Goal: Answer question/provide support

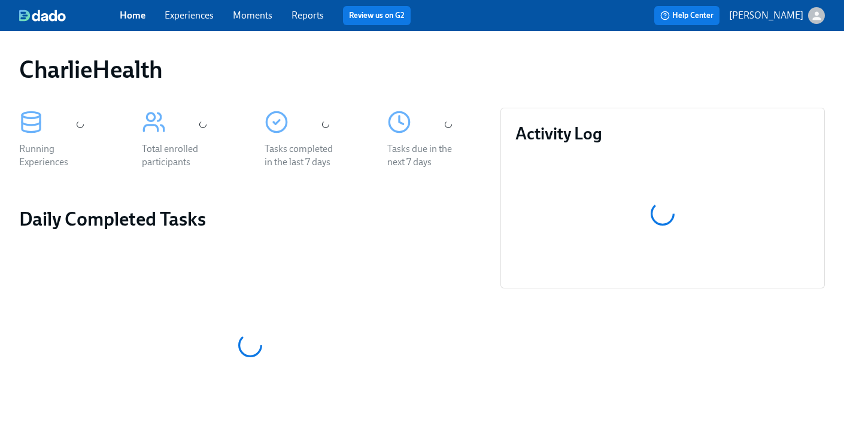
click at [182, 16] on link "Experiences" at bounding box center [189, 15] width 49 height 11
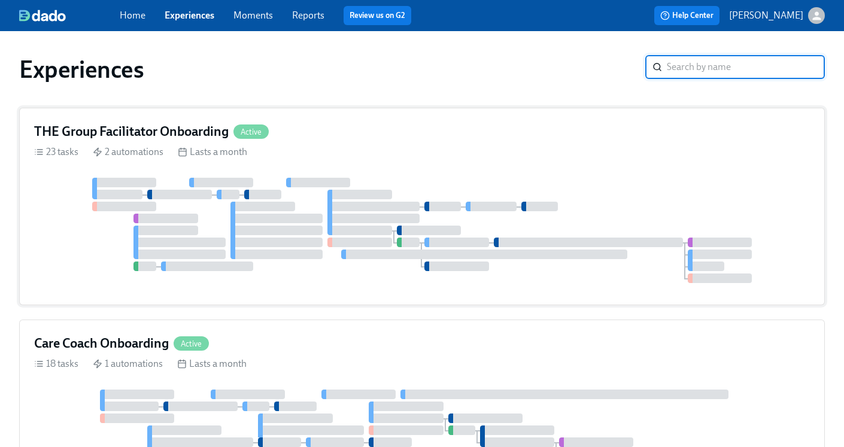
click at [99, 133] on h4 "THE Group Facilitator Onboarding" at bounding box center [131, 132] width 194 height 18
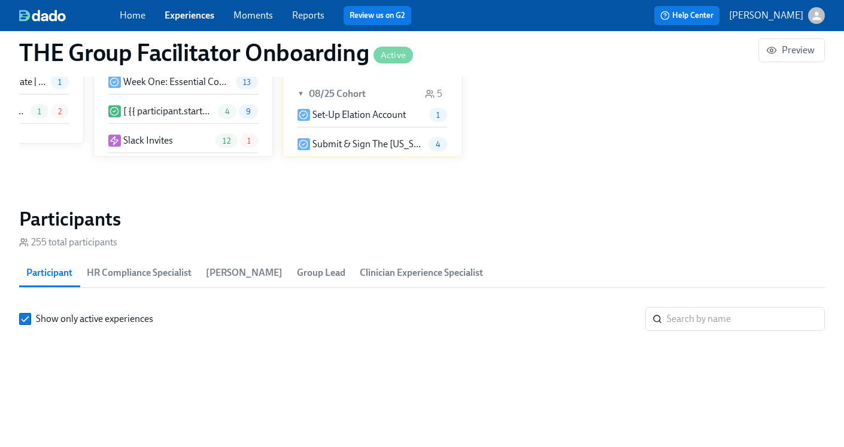
scroll to position [0, 18717]
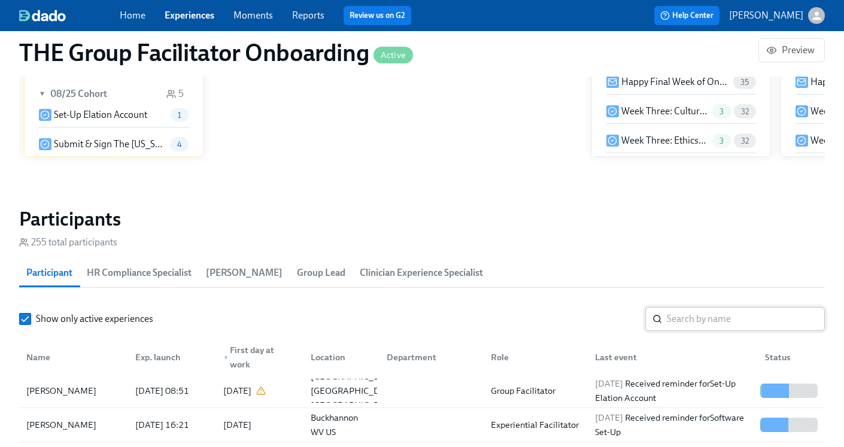
click at [729, 314] on input "search" at bounding box center [746, 319] width 158 height 24
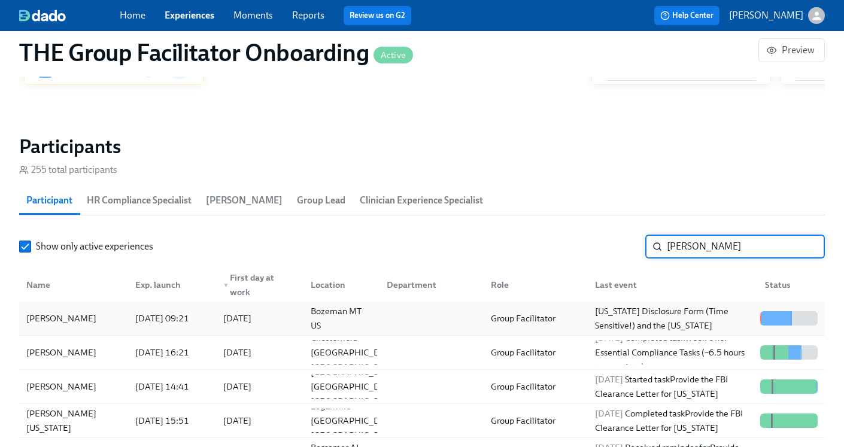
scroll to position [999, 0]
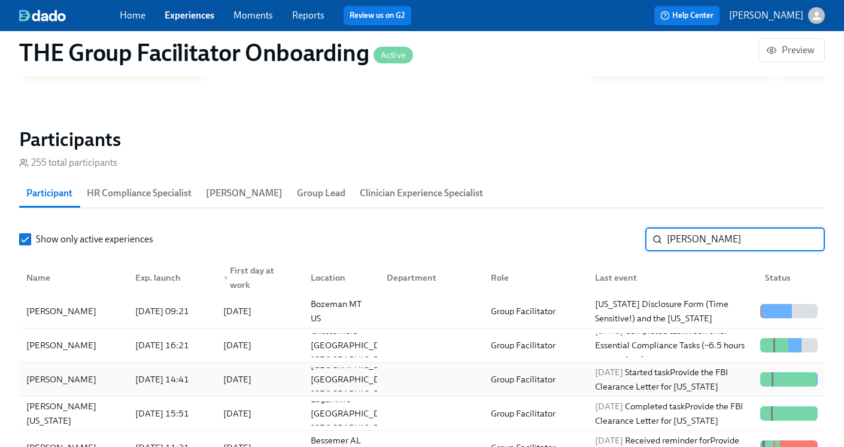
type input "[PERSON_NAME]"
click at [604, 384] on div "[DATE] Started task Provide the FBI Clearance Letter for [US_STATE]" at bounding box center [672, 379] width 165 height 29
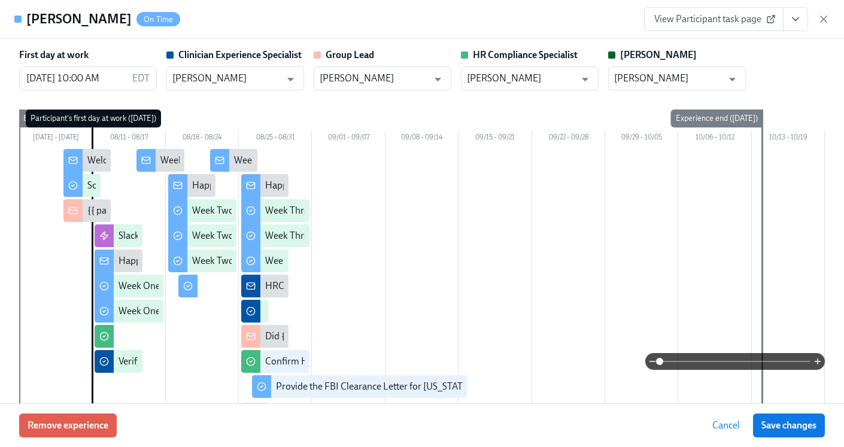
click at [794, 25] on icon "View task page" at bounding box center [795, 19] width 12 height 12
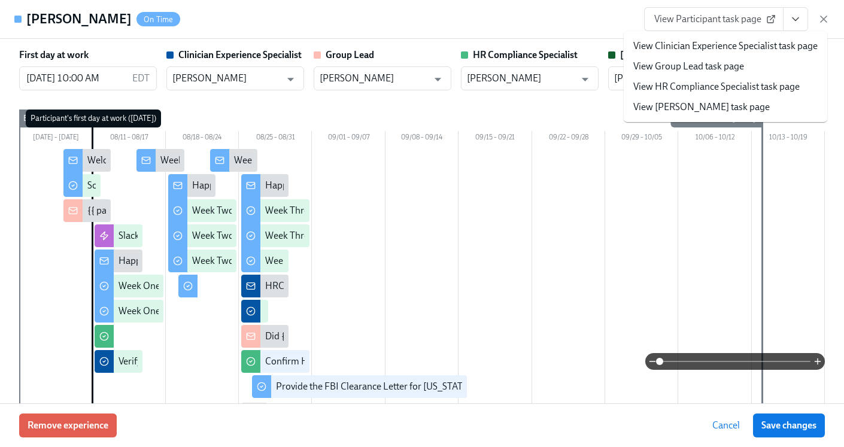
click at [688, 82] on link "View HR Compliance Specialist task page" at bounding box center [716, 86] width 166 height 13
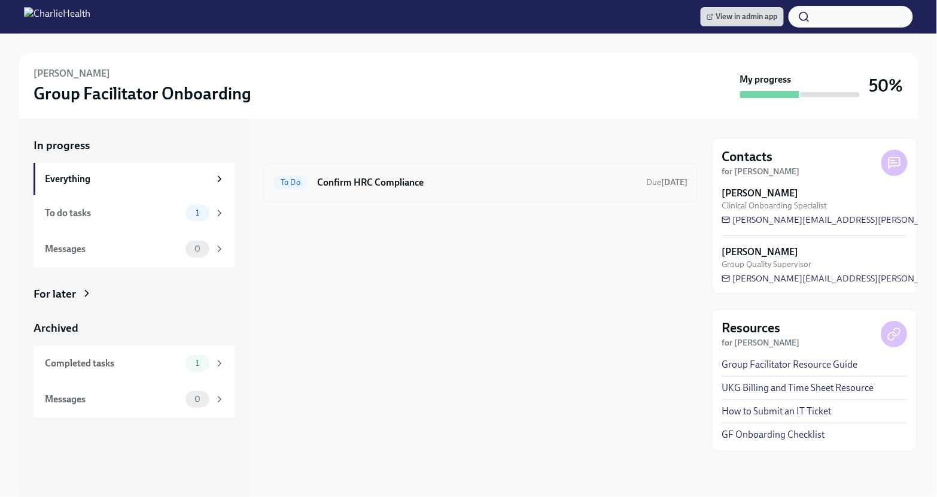
click at [532, 183] on h6 "Confirm HRC Compliance" at bounding box center [477, 182] width 320 height 13
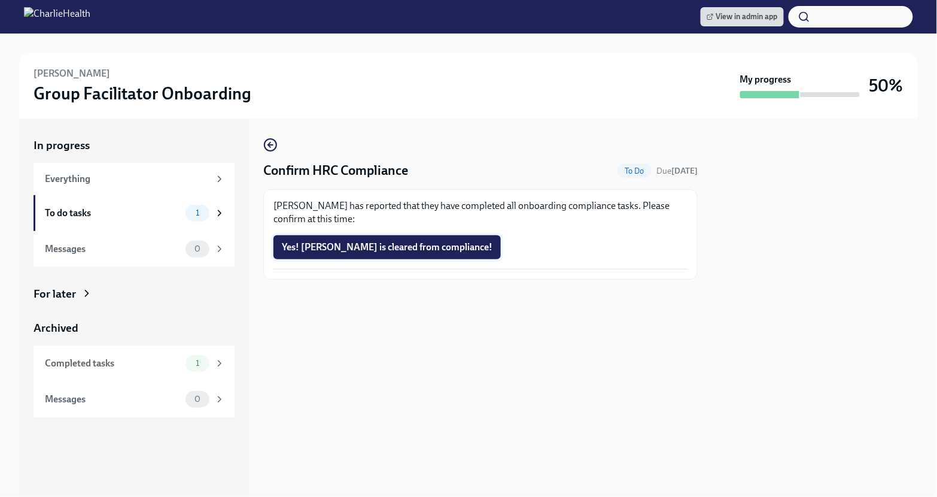
click at [332, 253] on button "Yes! Jen is cleared from compliance!" at bounding box center [386, 247] width 227 height 24
